Goal: Task Accomplishment & Management: Use online tool/utility

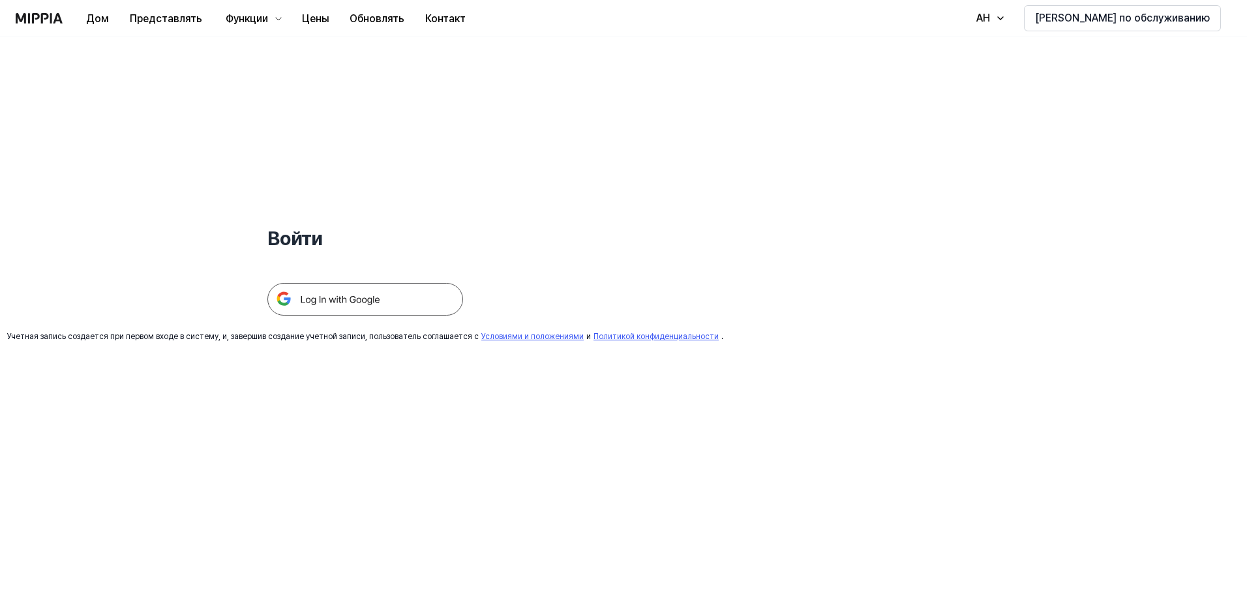
click at [317, 298] on img at bounding box center [365, 299] width 196 height 33
click at [843, 97] on div "Войти Учетная запись создается при первом входе в систему, и, завершив создание…" at bounding box center [623, 316] width 1247 height 558
click at [349, 291] on img at bounding box center [365, 299] width 196 height 33
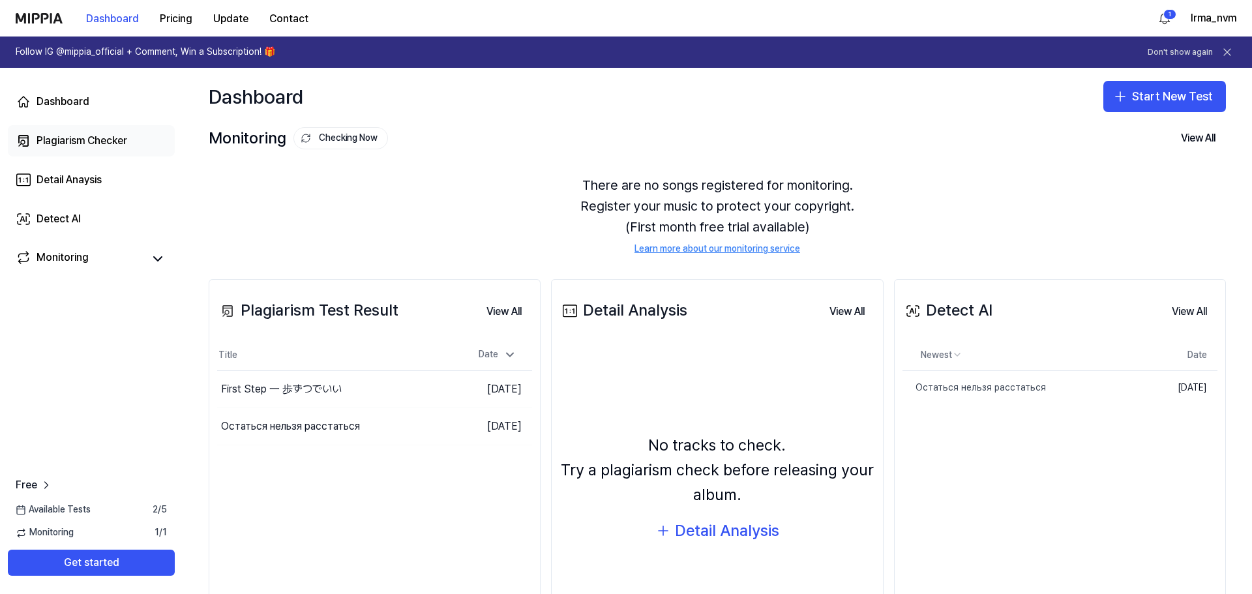
click at [98, 141] on div "Plagiarism Checker" at bounding box center [82, 141] width 91 height 16
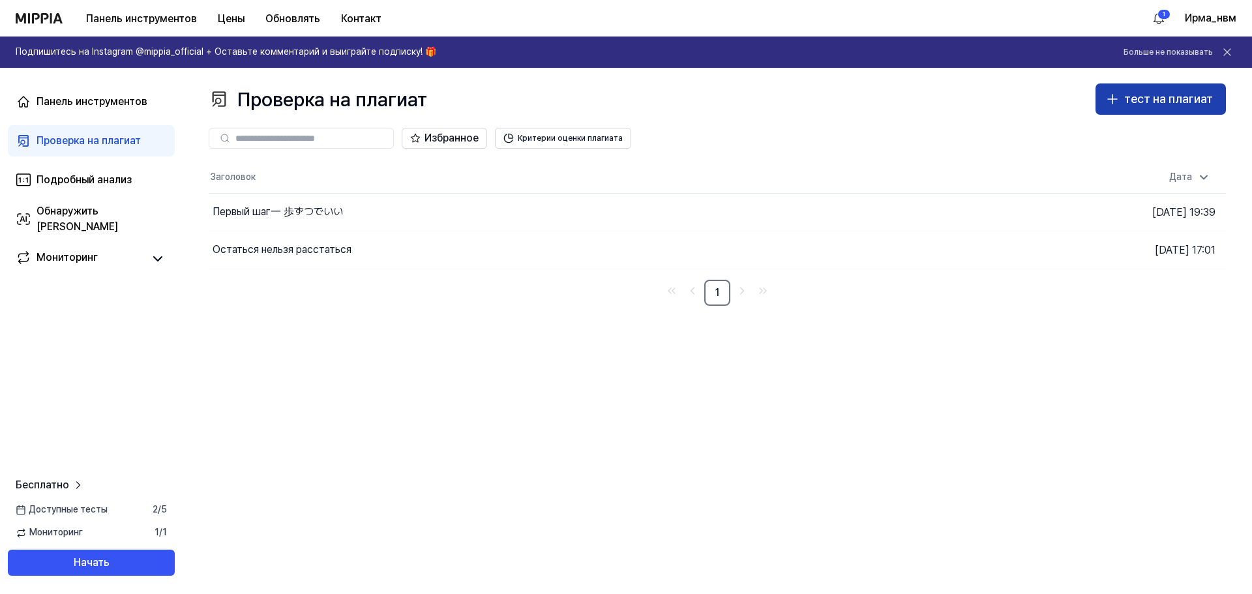
click at [1168, 93] on font "тест на плагиат" at bounding box center [1168, 99] width 89 height 14
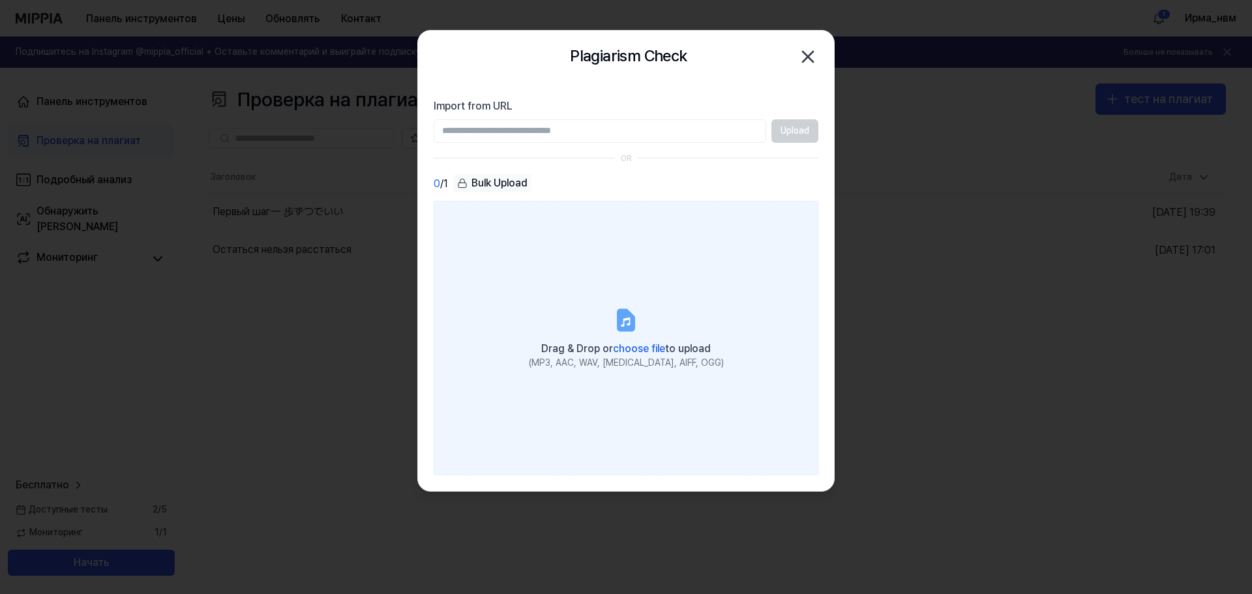
click at [602, 335] on label "Drag & Drop or choose file to upload (MP3, AAC, WAV, FLAC, AIFF, OGG)" at bounding box center [626, 338] width 385 height 274
click at [0, 0] on input "Drag & Drop or choose file to upload (MP3, AAC, WAV, FLAC, AIFF, OGG)" at bounding box center [0, 0] width 0 height 0
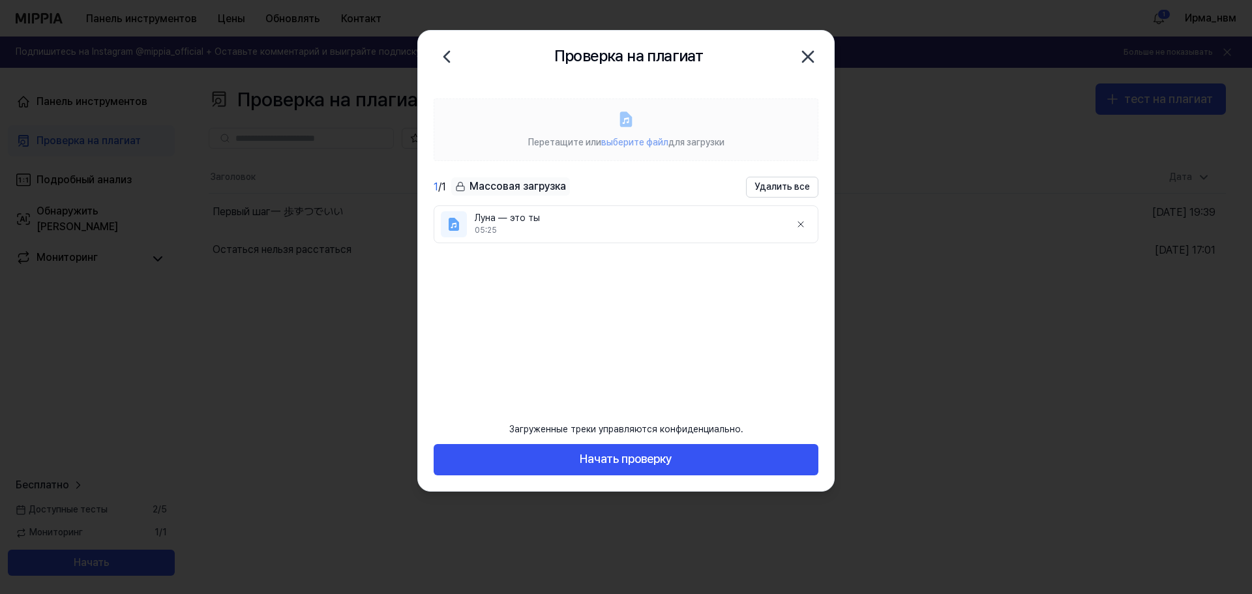
click at [546, 137] on font "Перетащите или" at bounding box center [564, 142] width 73 height 10
click at [646, 131] on label "Перетащите или выберите файл для загрузки" at bounding box center [626, 129] width 385 height 63
click at [639, 146] on font "выберите файл" at bounding box center [634, 142] width 67 height 10
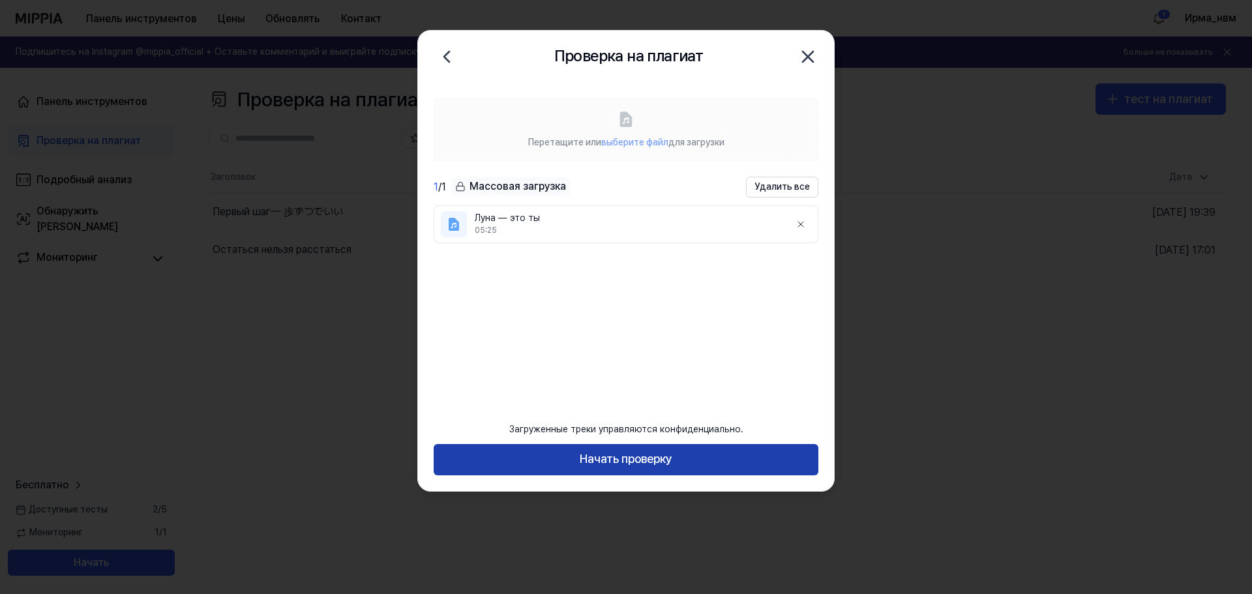
click at [609, 456] on font "Начать проверку" at bounding box center [626, 459] width 93 height 14
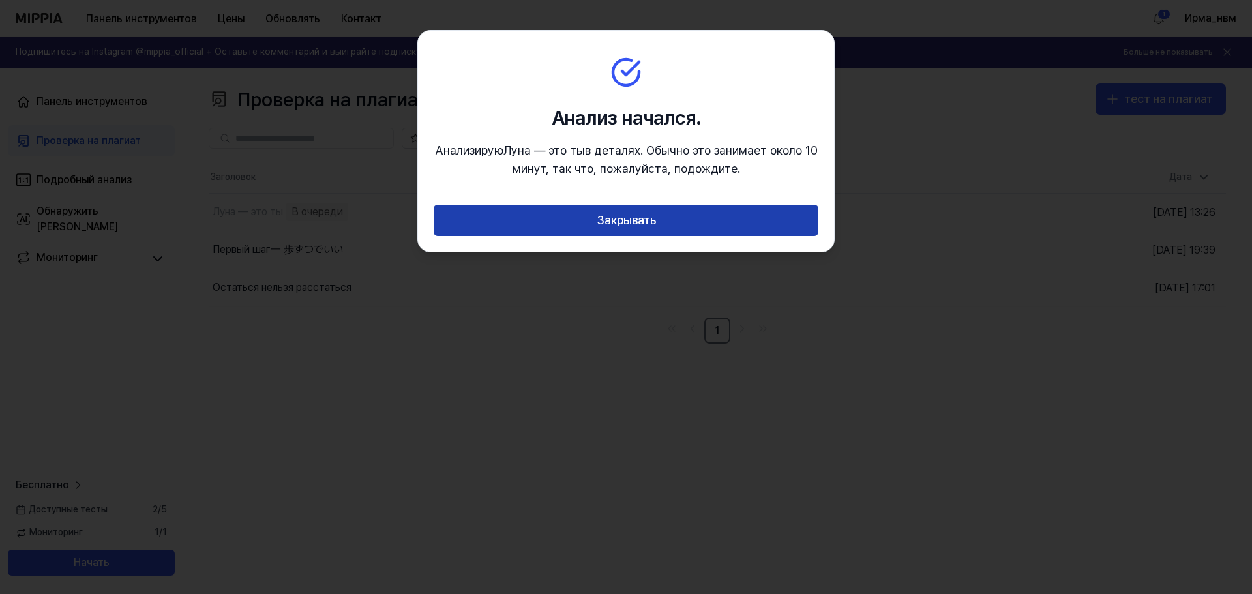
click at [631, 229] on font "Закрывать" at bounding box center [626, 220] width 59 height 19
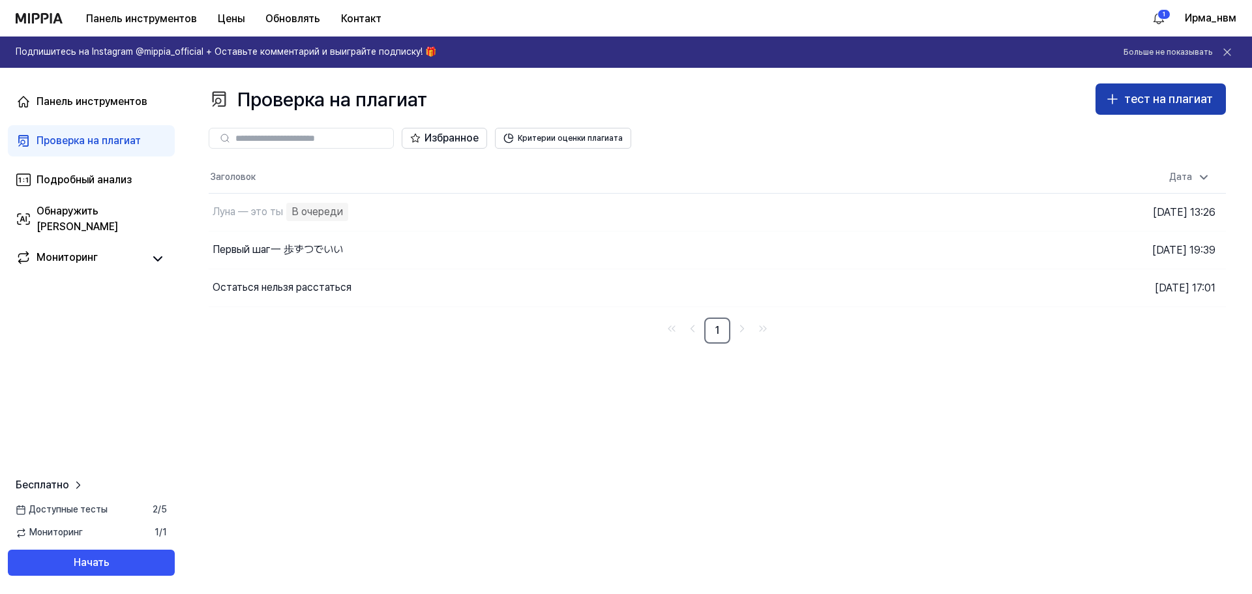
click at [1186, 103] on font "тест на плагиат" at bounding box center [1168, 99] width 89 height 14
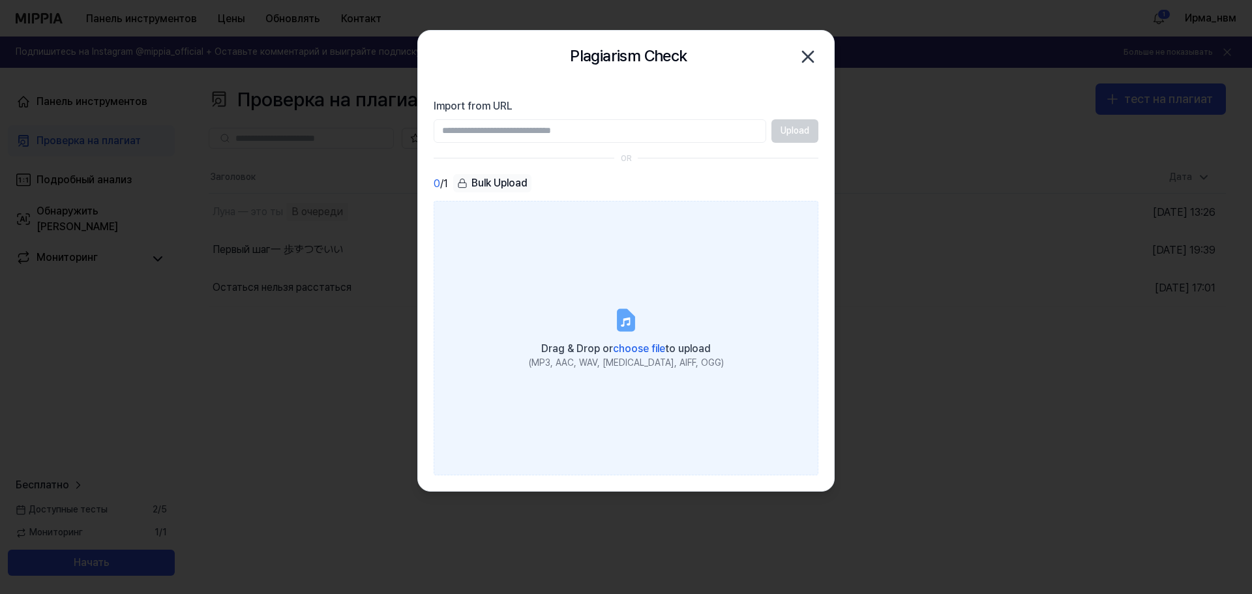
click at [600, 312] on label "Drag & Drop or choose file to upload (MP3, AAC, WAV, FLAC, AIFF, OGG)" at bounding box center [626, 338] width 385 height 274
click at [0, 0] on input "Drag & Drop or choose file to upload (MP3, AAC, WAV, FLAC, AIFF, OGG)" at bounding box center [0, 0] width 0 height 0
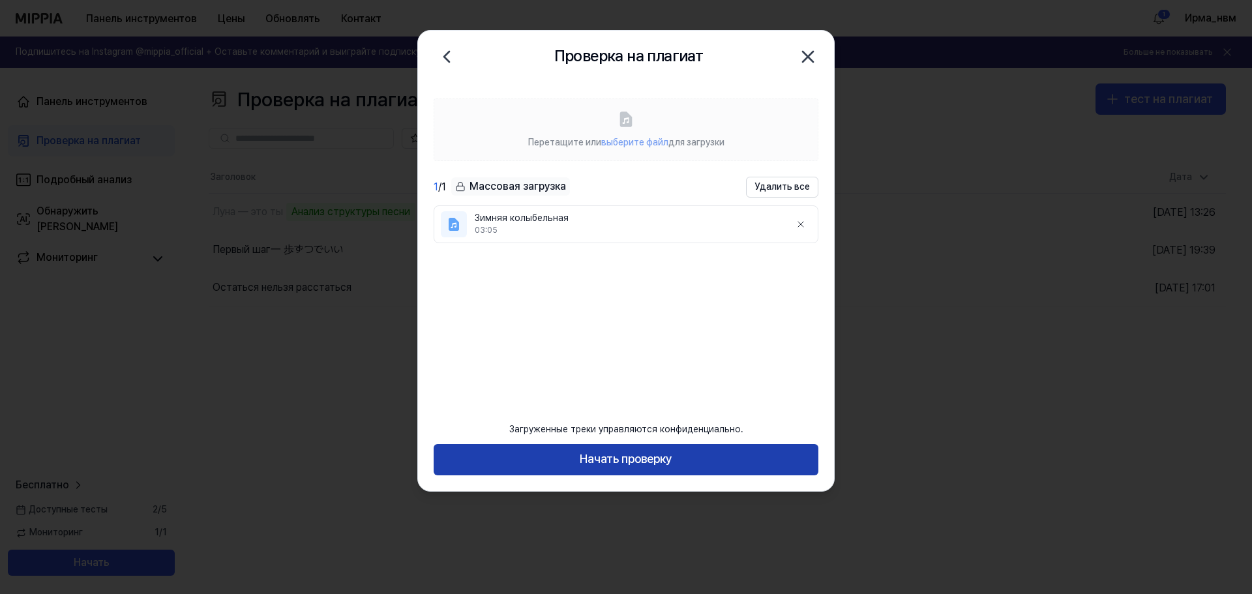
click at [613, 461] on font "Начать проверку" at bounding box center [626, 459] width 93 height 14
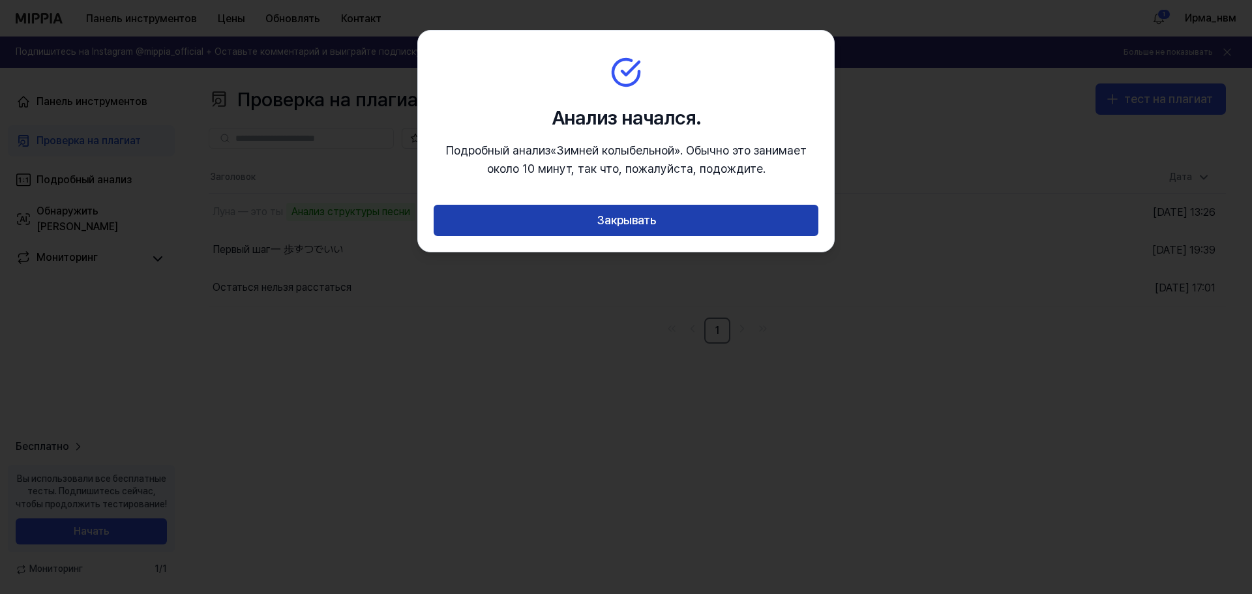
click at [607, 230] on button "Закрывать" at bounding box center [626, 220] width 385 height 31
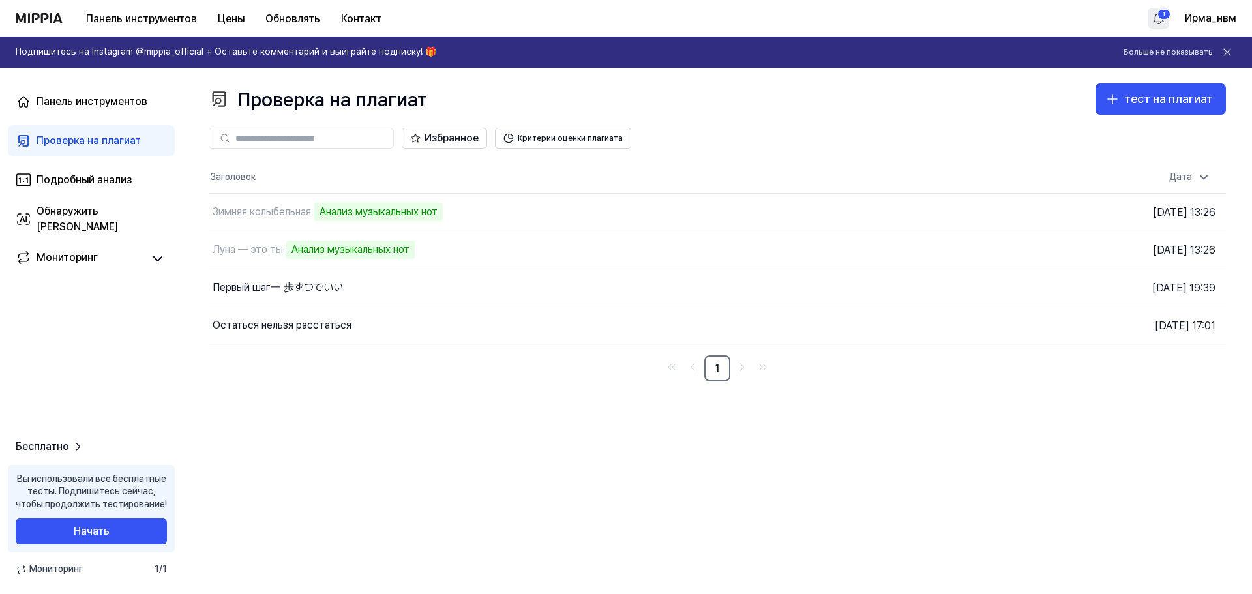
click at [1169, 21] on html "Панель инструментов Цены Обновлять Контакт 1 Ирма_нвм Подпишитесь на Instagram …" at bounding box center [626, 297] width 1252 height 594
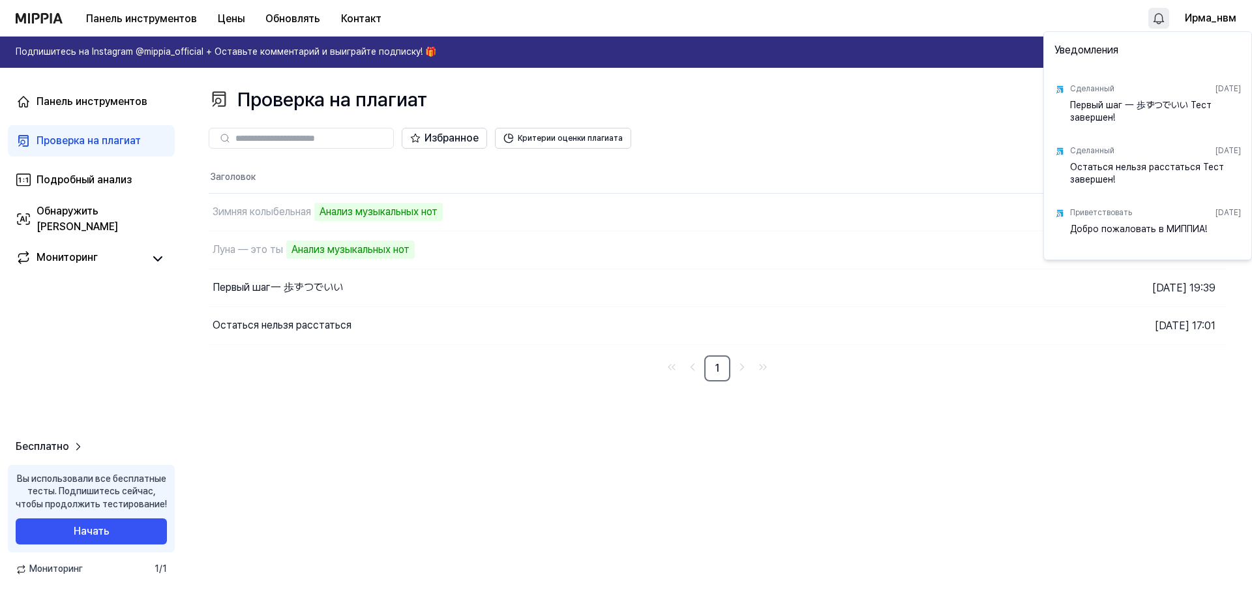
click at [371, 475] on html "Панель инструментов Цены Обновлять Контакт Ирма_нвм Подпишитесь на Instagram @m…" at bounding box center [626, 297] width 1252 height 594
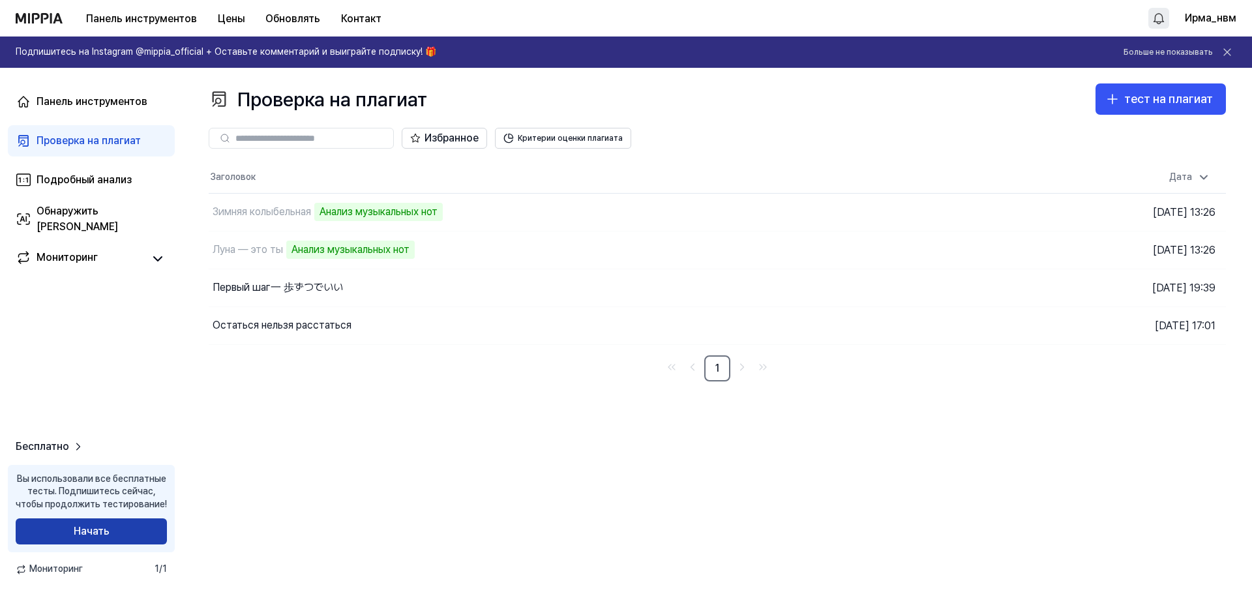
click at [90, 533] on font "Начать" at bounding box center [92, 531] width 36 height 12
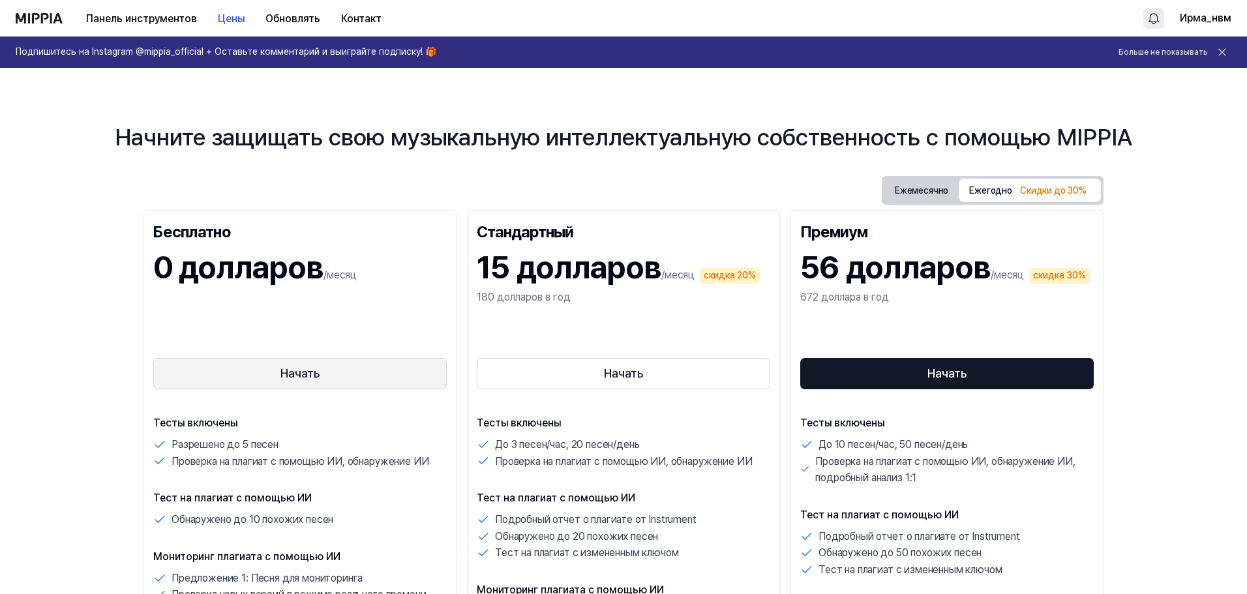
click at [212, 365] on button "Начать" at bounding box center [299, 373] width 293 height 31
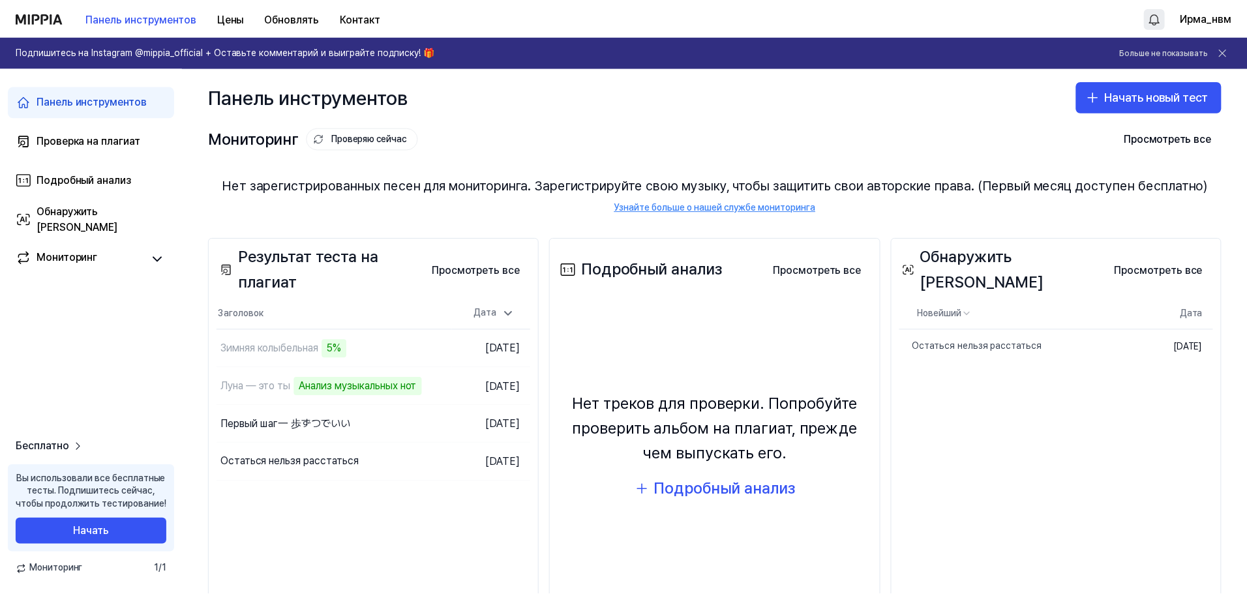
scroll to position [43, 0]
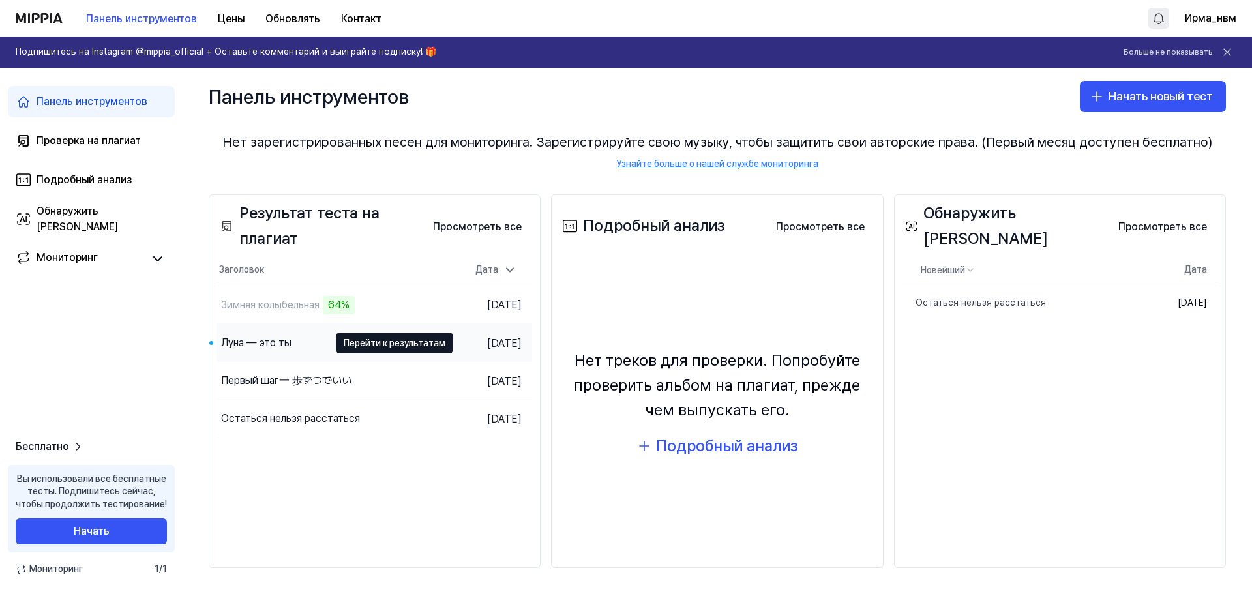
click at [264, 346] on div "Луна — это ты" at bounding box center [256, 343] width 70 height 16
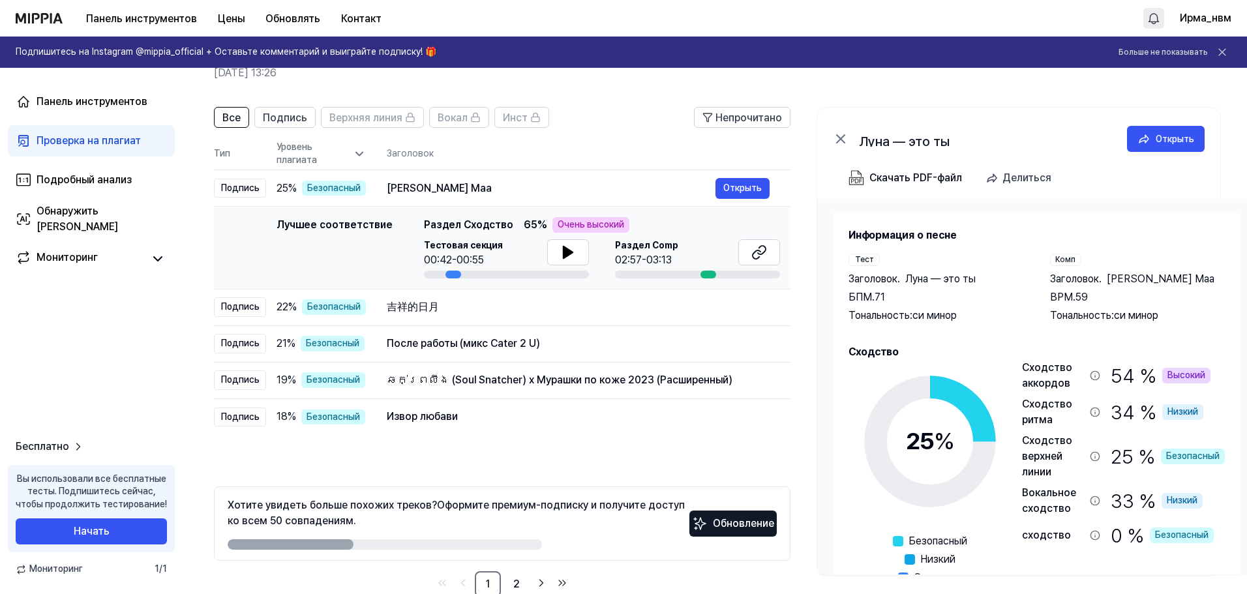
scroll to position [95, 0]
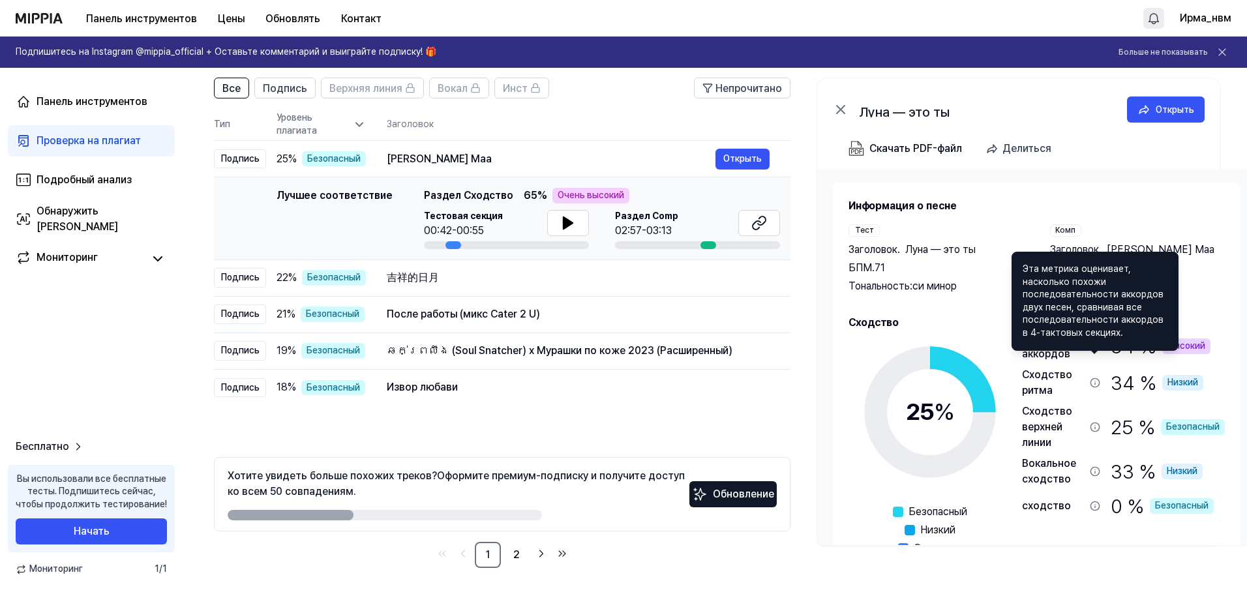
click at [1094, 351] on icon at bounding box center [1095, 346] width 10 height 10
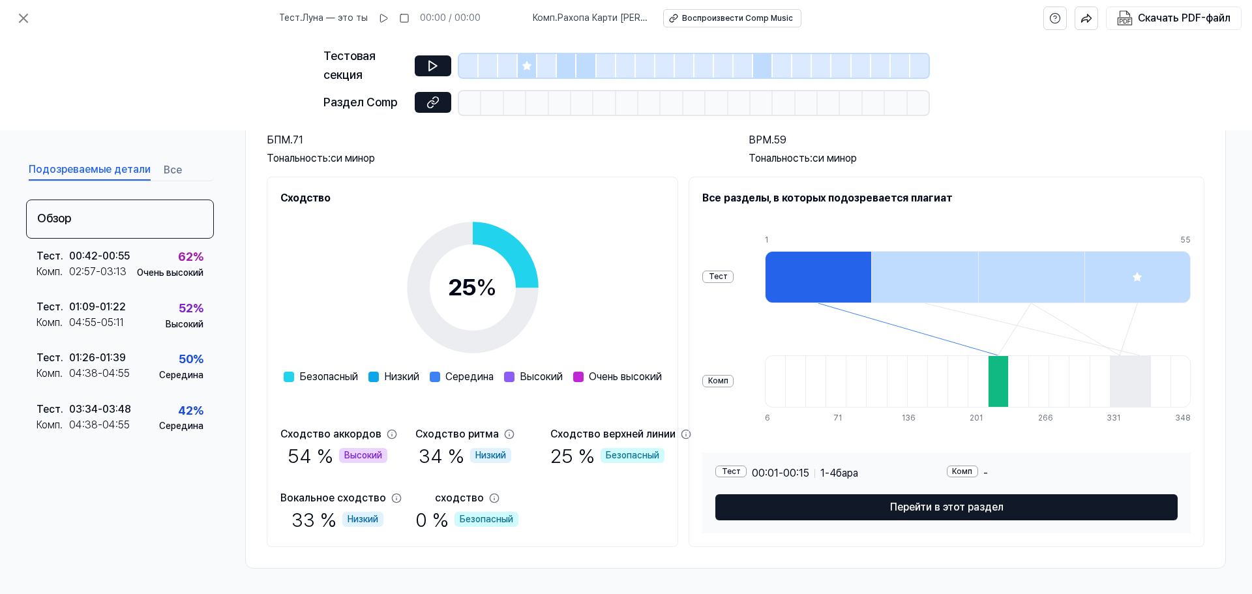
scroll to position [112, 0]
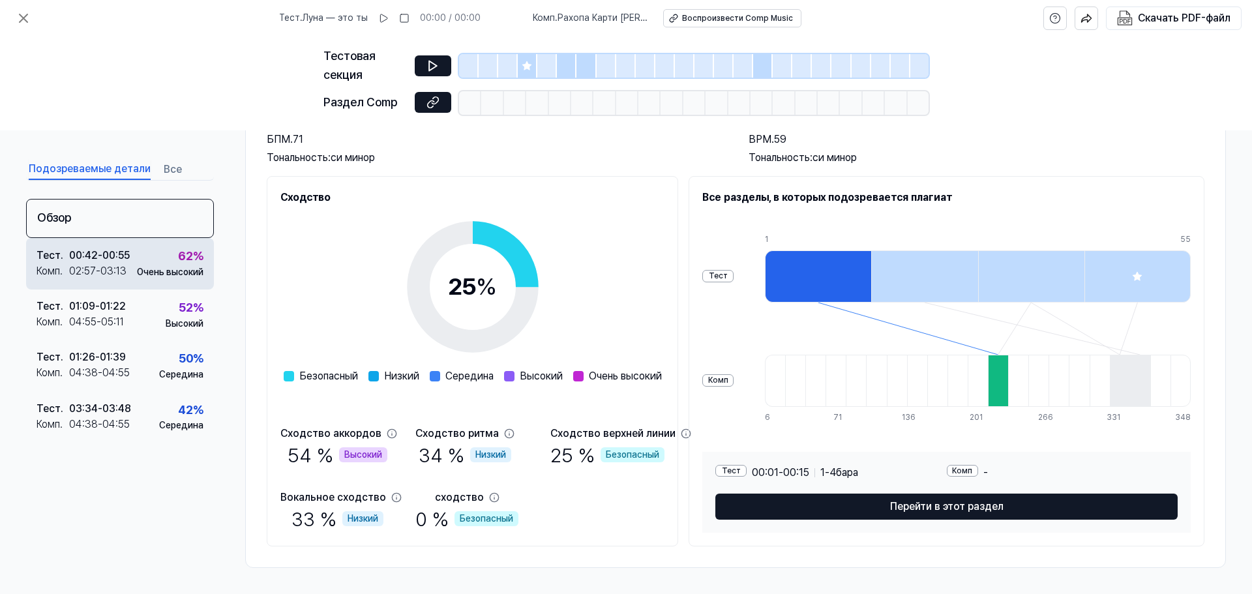
click at [119, 254] on font "00:55" at bounding box center [115, 254] width 27 height 12
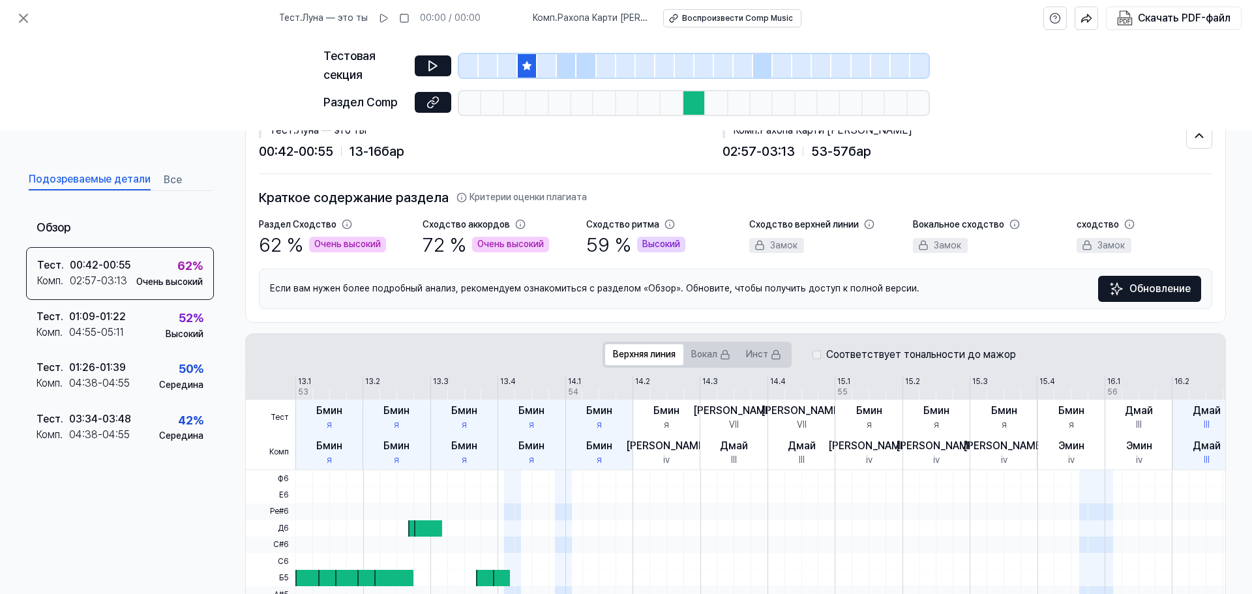
scroll to position [0, 0]
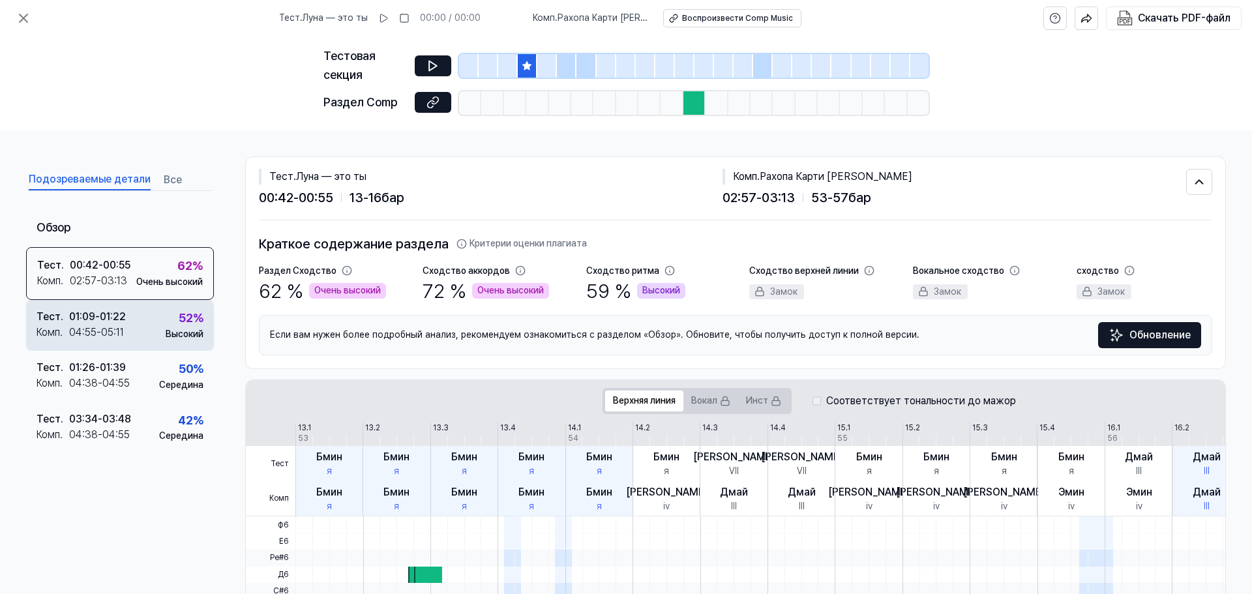
click at [138, 326] on div "Тест . 01:09 - 01:22 Комп . 04:55 - 05:11 52 % Высокий" at bounding box center [120, 325] width 188 height 51
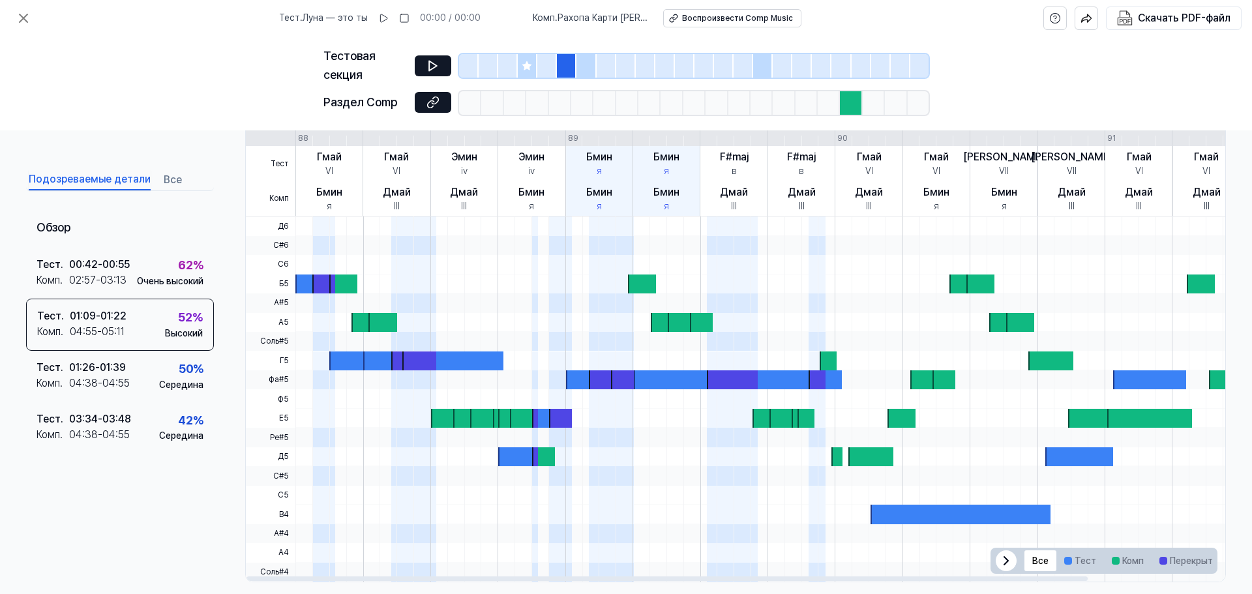
scroll to position [314, 0]
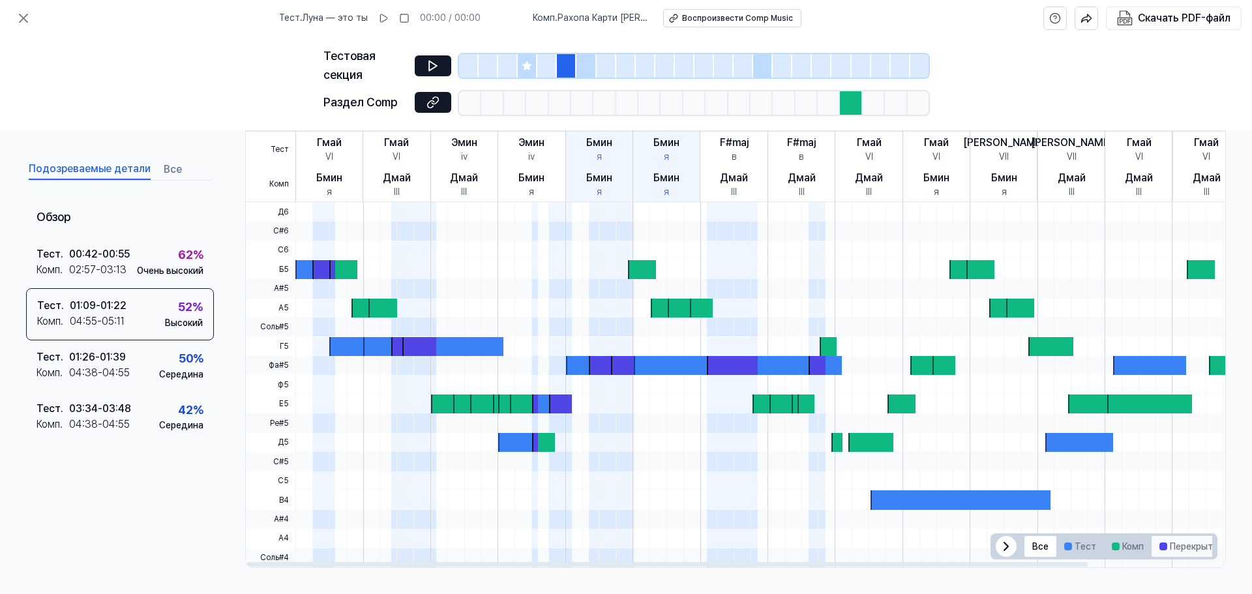
click at [1185, 546] on font "Перекрытия" at bounding box center [1196, 546] width 53 height 10
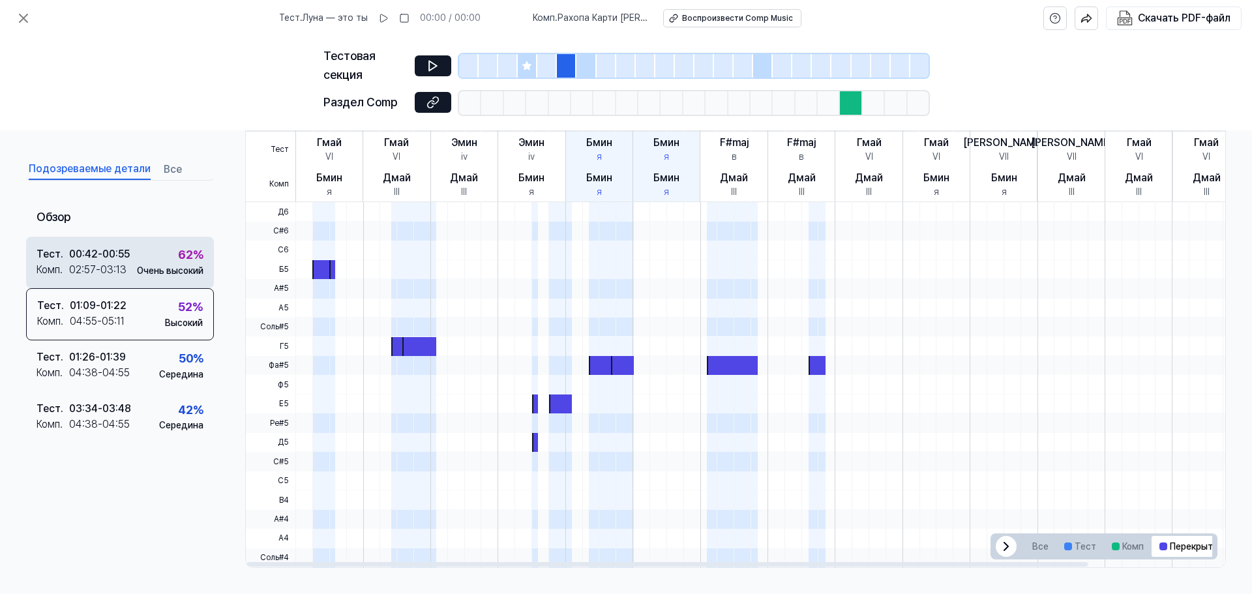
click at [145, 264] on div "62 % Очень высокий" at bounding box center [170, 261] width 67 height 31
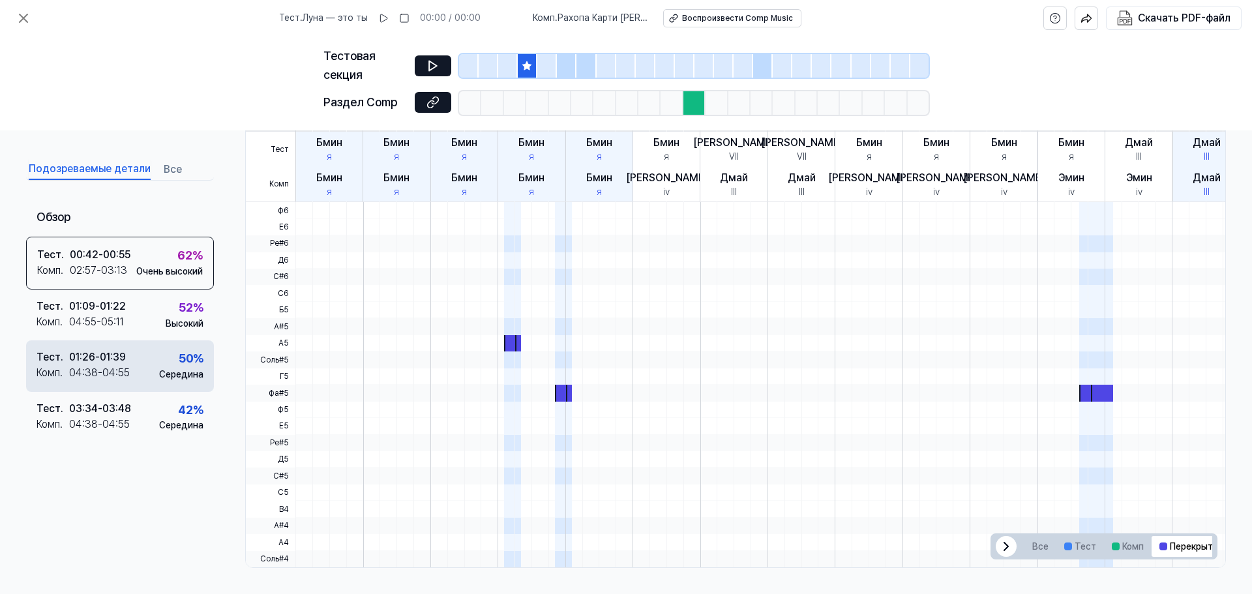
click at [160, 361] on div "Тест . 01:26 - 01:39 Комп . 04:38 - 04:55 50 % Середина" at bounding box center [120, 365] width 188 height 51
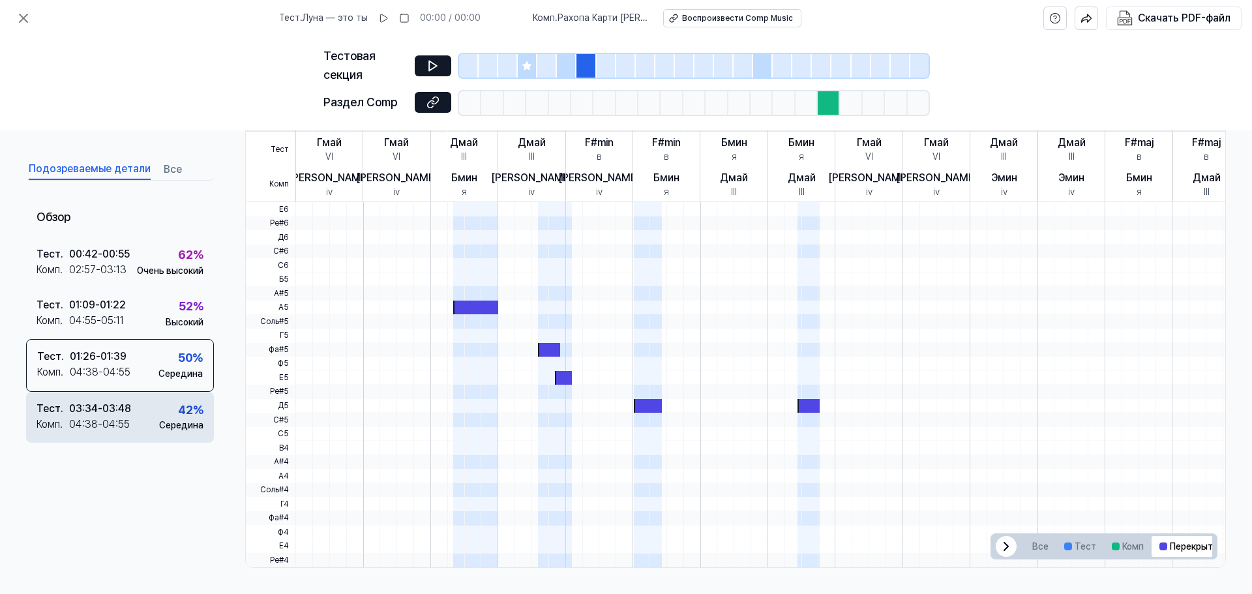
click at [155, 403] on div "Тест . 03:34 - 03:48 Комп . 04:38 - 04:55 42 % Середина" at bounding box center [120, 417] width 188 height 51
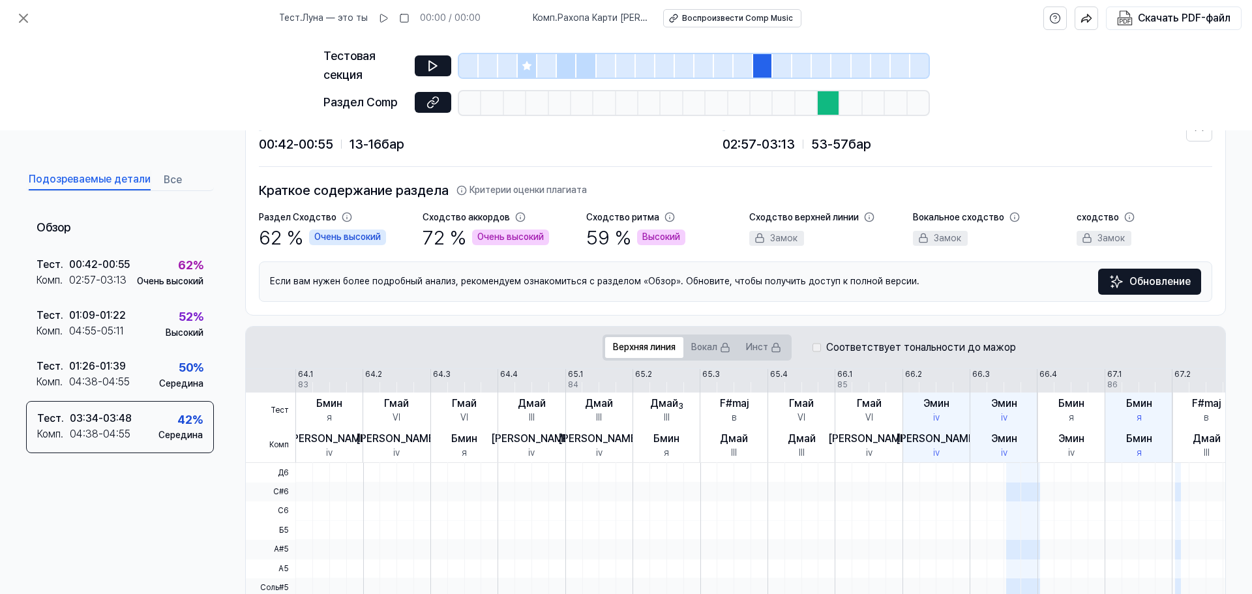
scroll to position [0, 0]
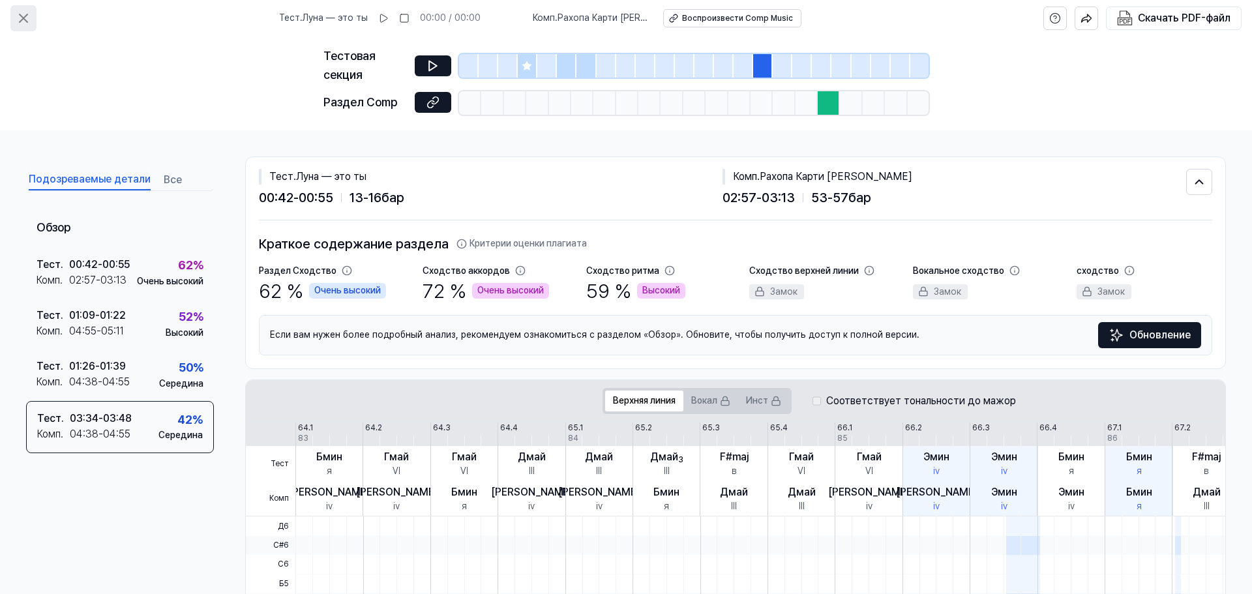
click at [28, 16] on icon at bounding box center [24, 18] width 16 height 16
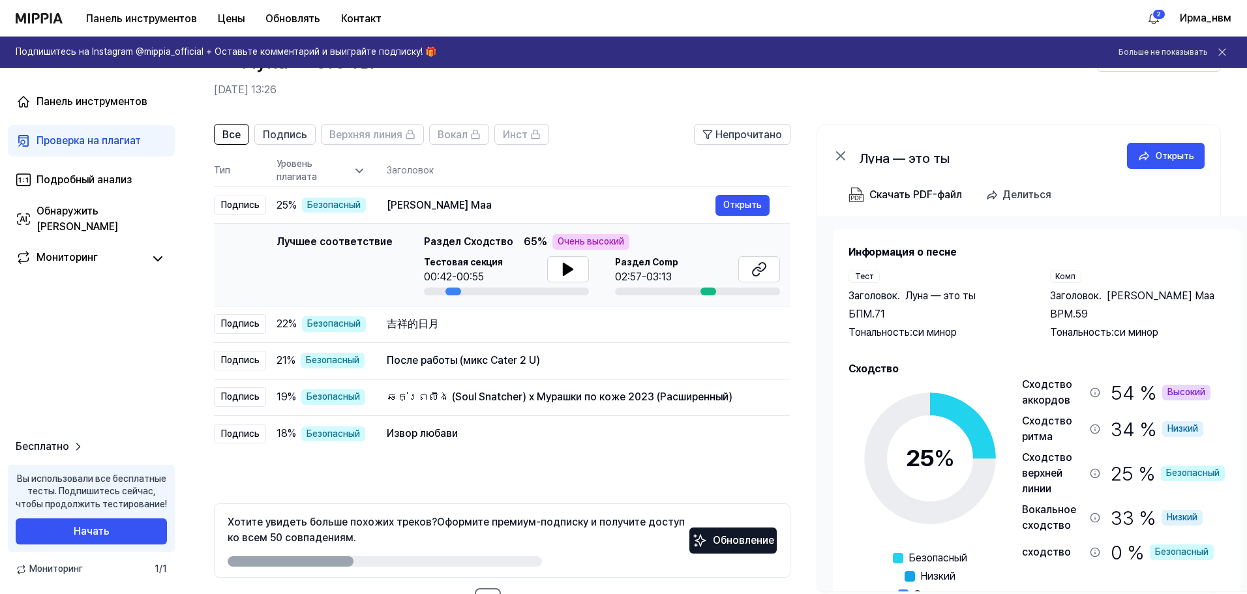
scroll to position [29, 0]
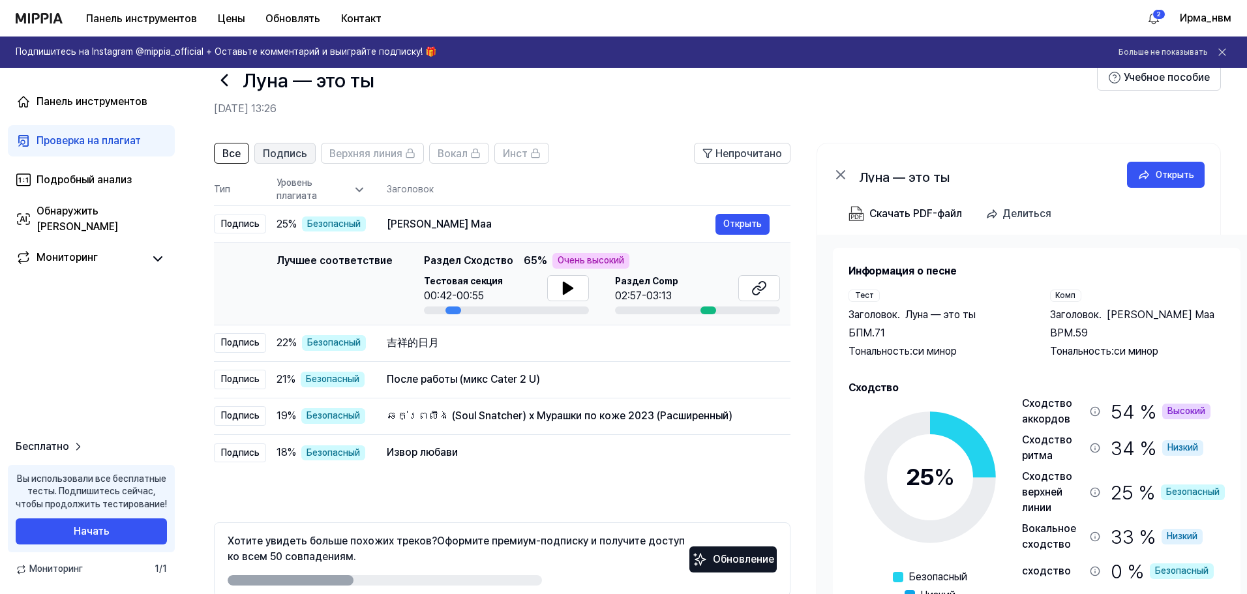
click at [301, 162] on button "Подпись" at bounding box center [284, 153] width 61 height 21
click at [342, 188] on div "Уровень плагиата" at bounding box center [320, 189] width 89 height 25
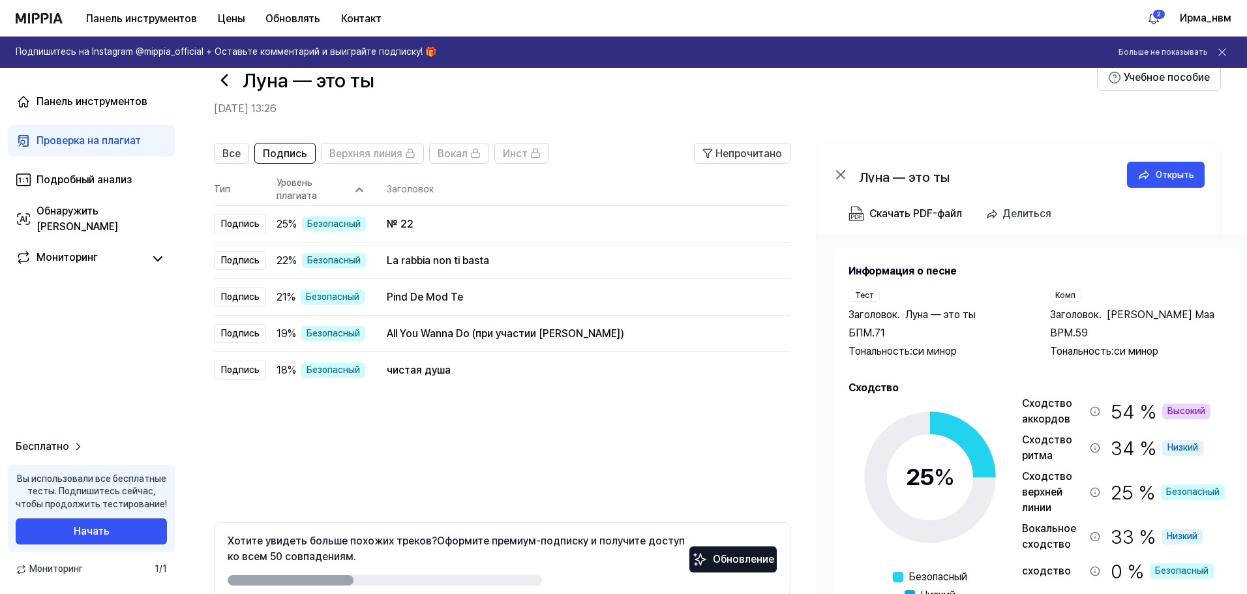
click at [353, 191] on icon at bounding box center [359, 189] width 13 height 13
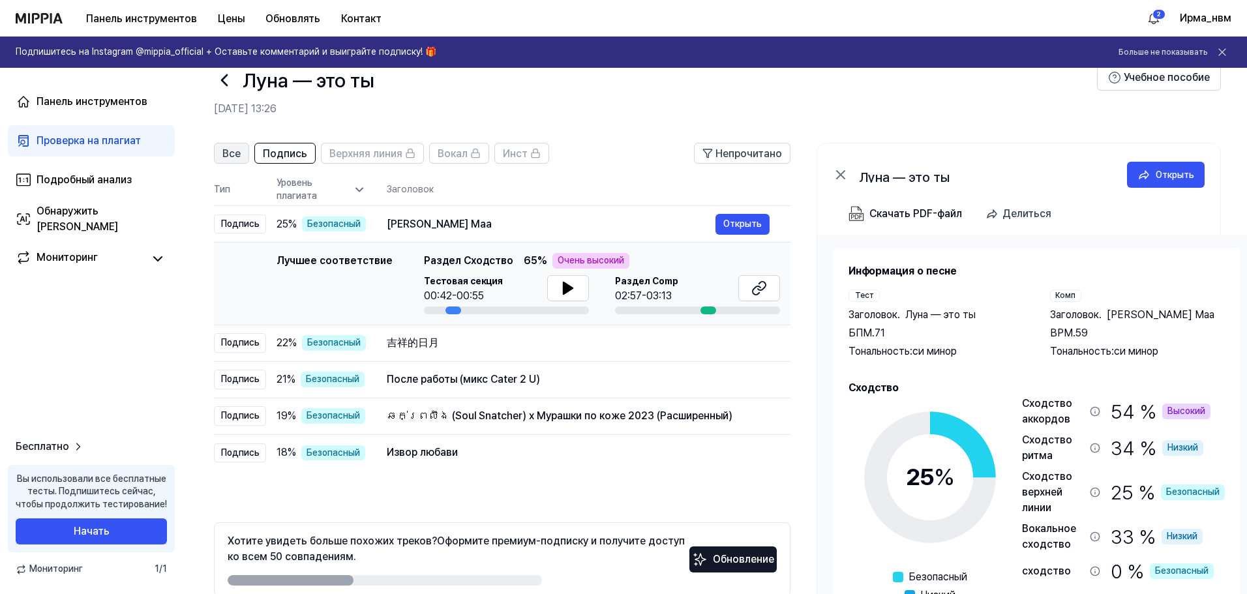
click at [228, 154] on font "Все" at bounding box center [231, 153] width 18 height 12
click at [228, 81] on icon at bounding box center [224, 80] width 21 height 21
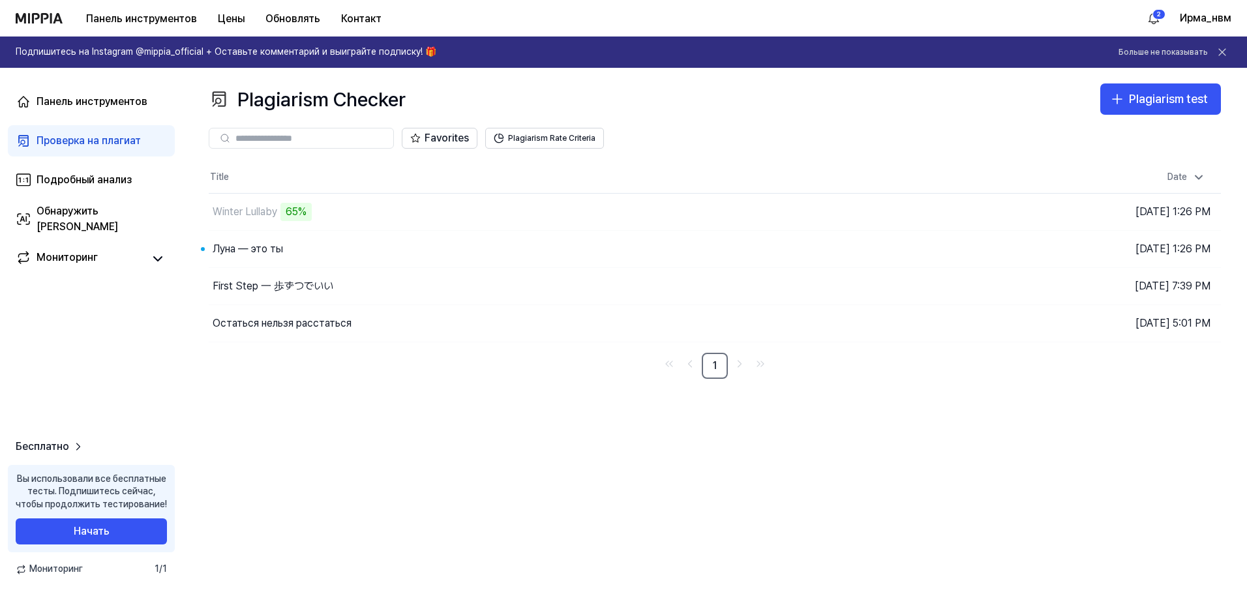
scroll to position [0, 0]
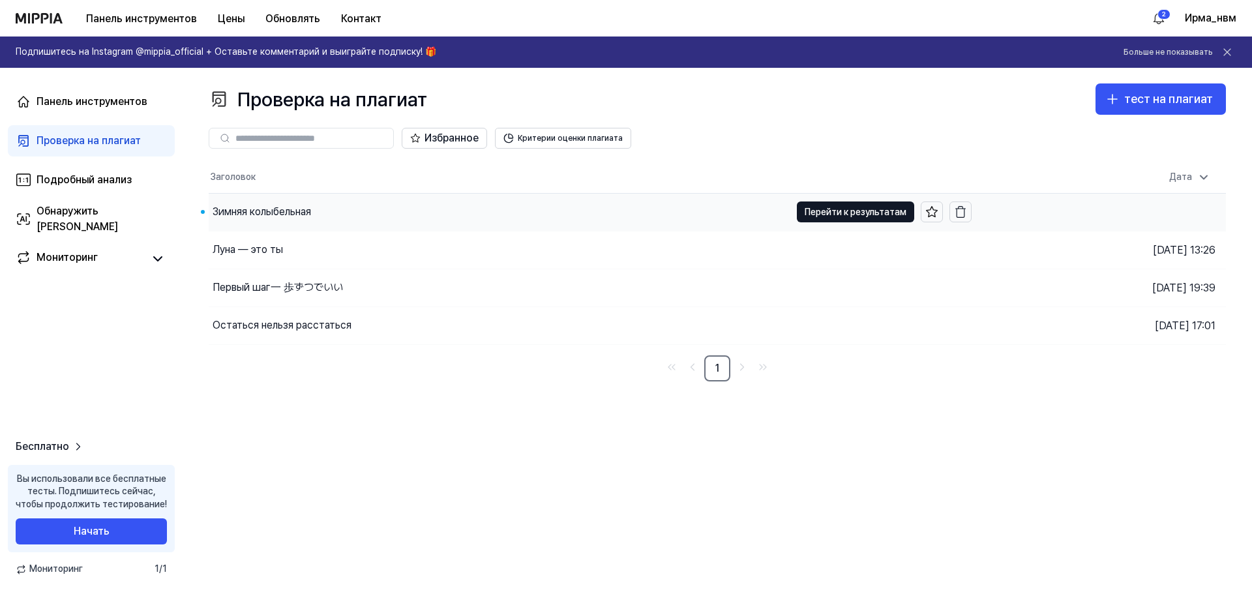
click at [329, 206] on div "Зимняя колыбельная" at bounding box center [500, 212] width 582 height 37
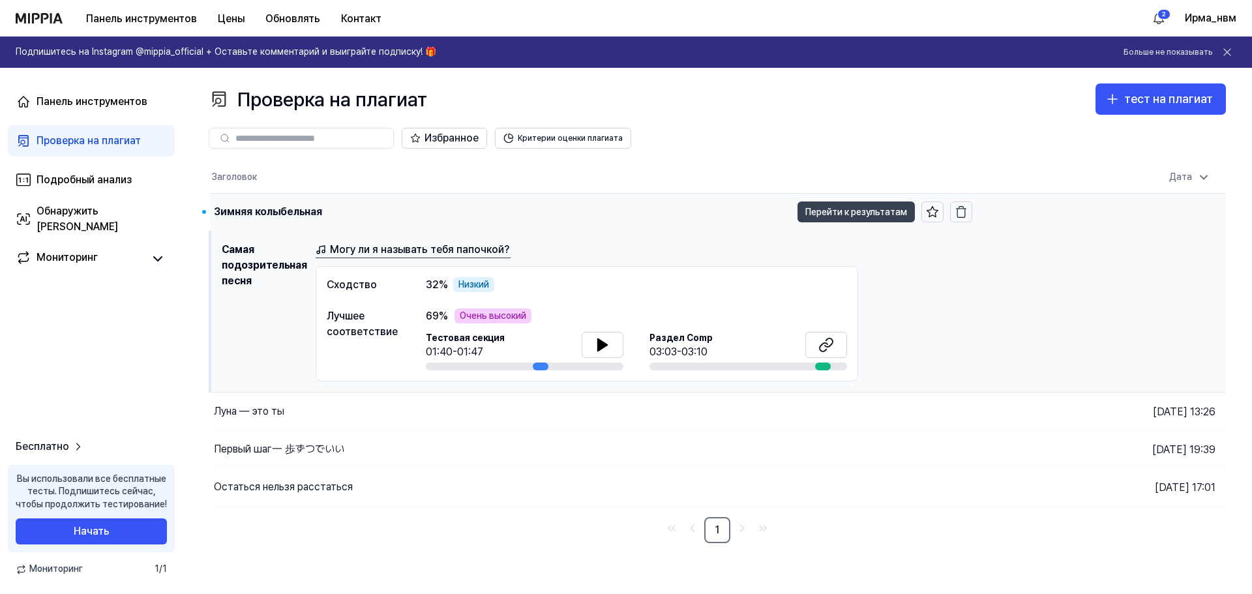
click at [857, 210] on font "Перейти к результатам" at bounding box center [856, 212] width 102 height 10
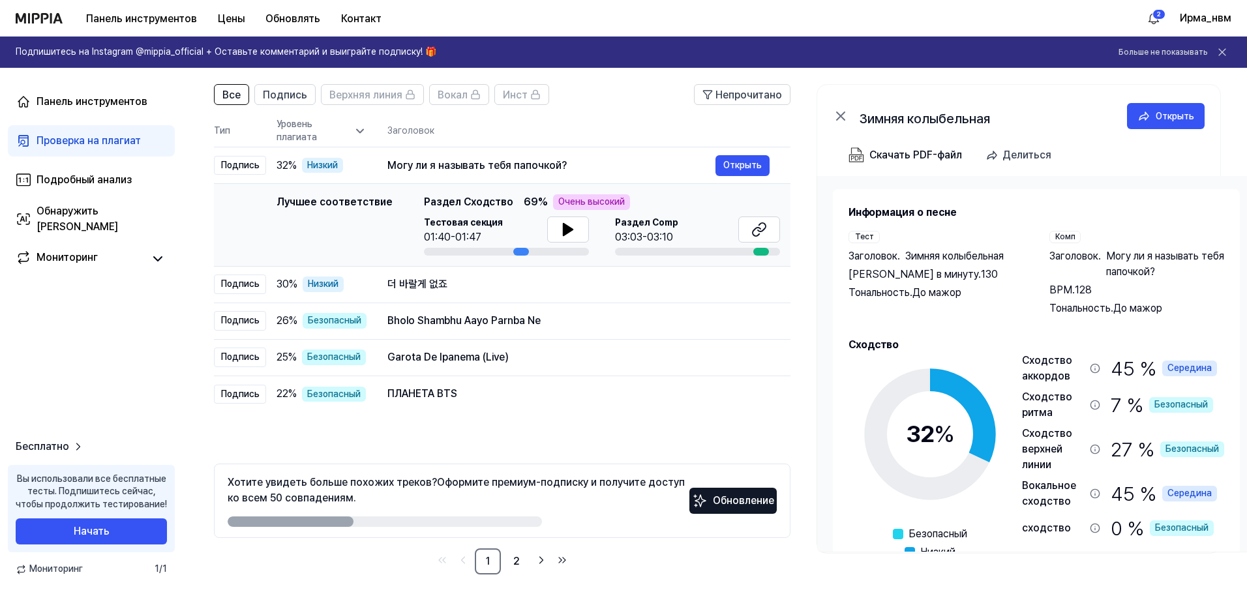
scroll to position [95, 0]
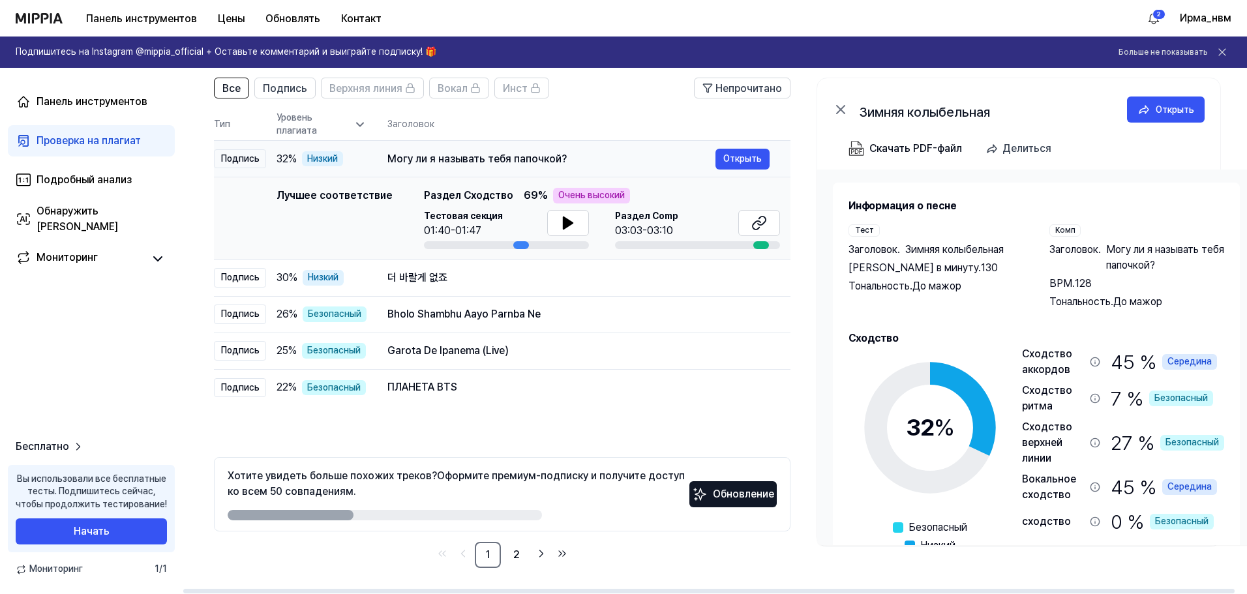
click at [354, 164] on div "32 % Низкий" at bounding box center [321, 159] width 90 height 16
click at [366, 268] on td "더 바랄게 없죠 Открыть" at bounding box center [578, 278] width 424 height 37
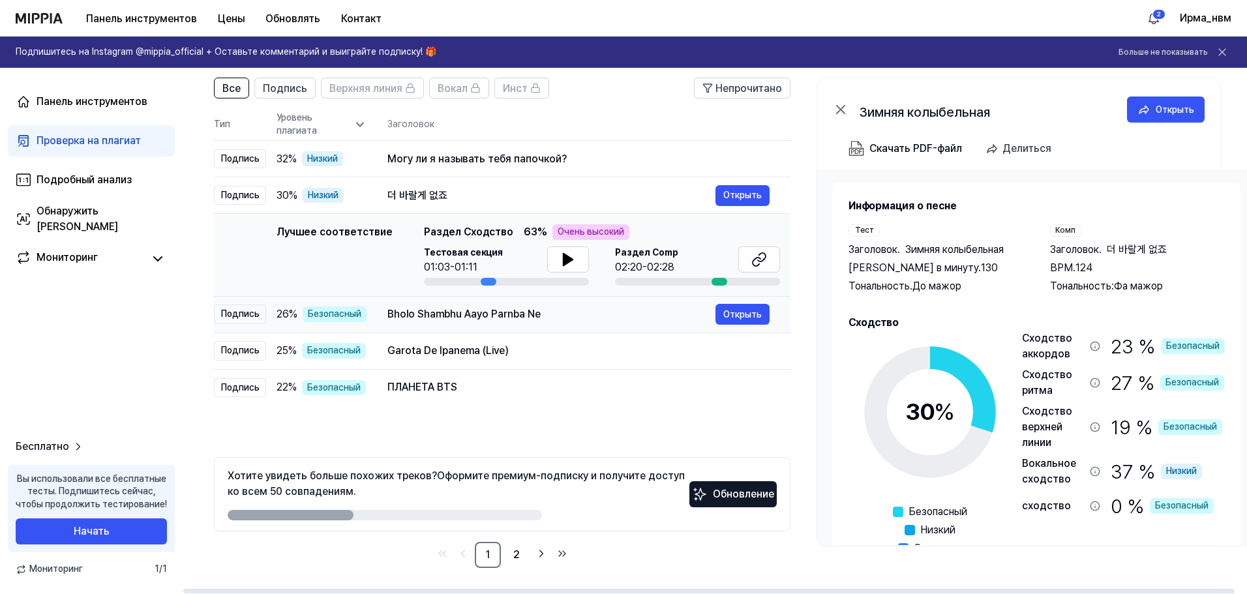
click at [372, 310] on td "Bholo Shambhu Aayo Parnba Ne Открыть" at bounding box center [578, 314] width 424 height 37
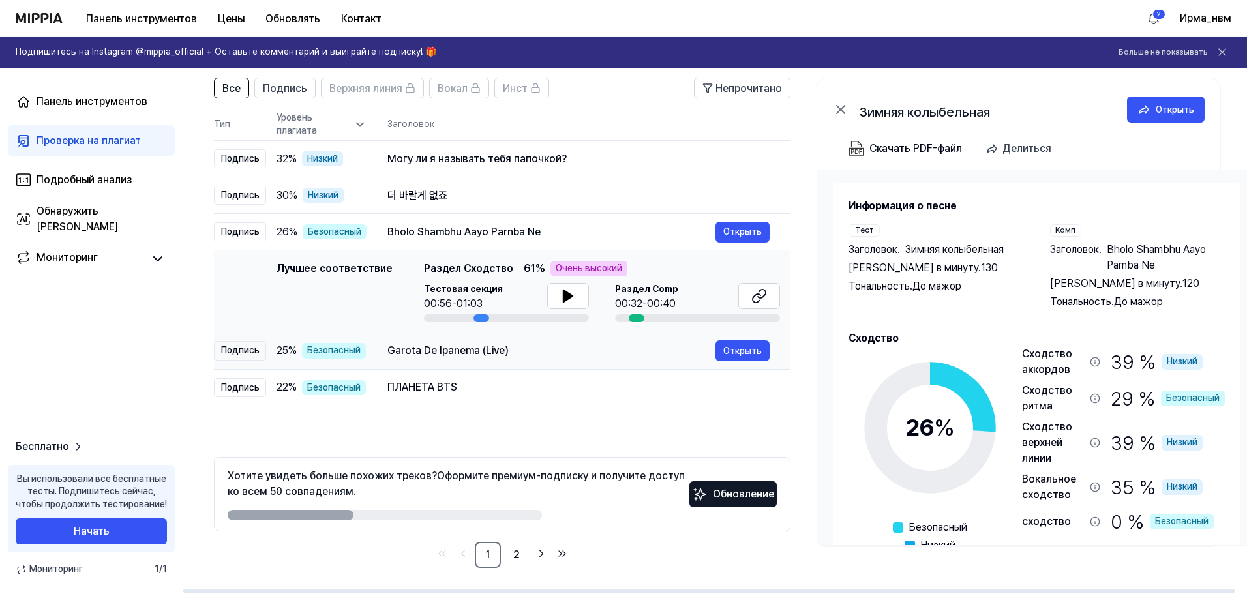
click at [376, 350] on td "Garota De Ipanema (Live) Открыть" at bounding box center [578, 351] width 424 height 37
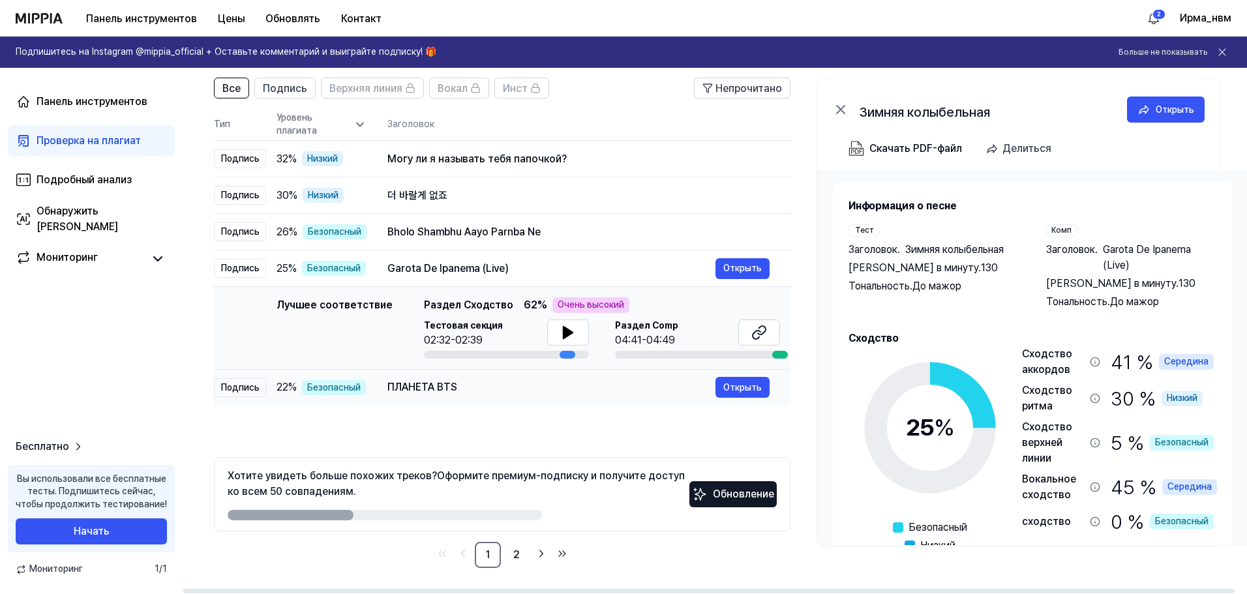
click at [387, 390] on font "ПЛАНЕТА BTS" at bounding box center [422, 387] width 70 height 12
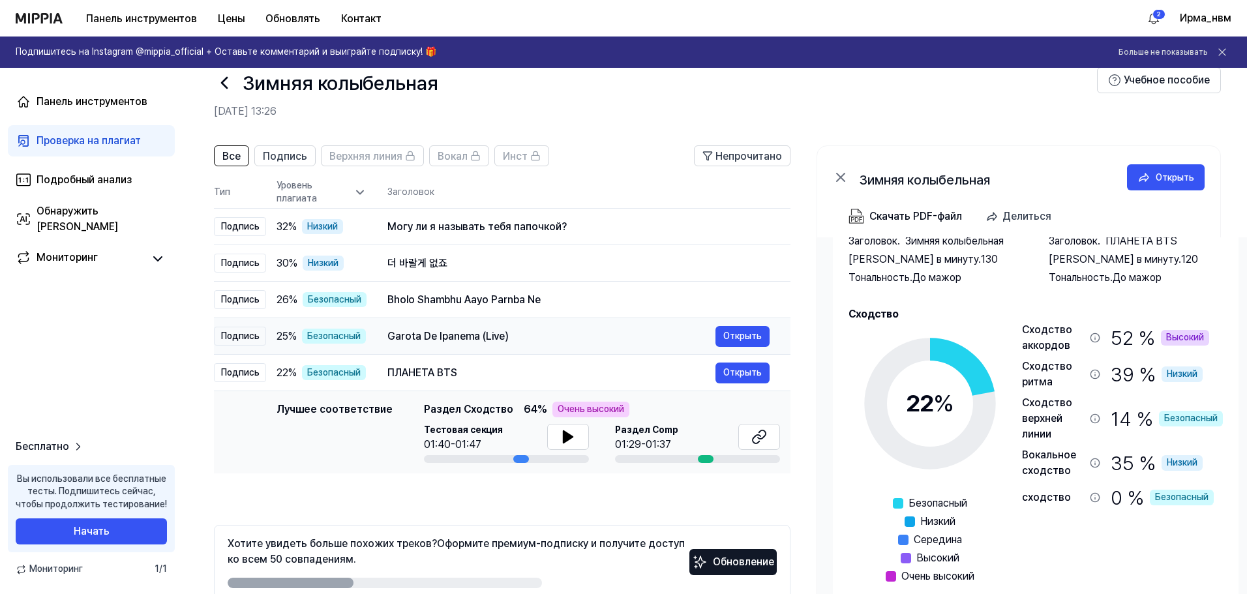
scroll to position [0, 0]
